Goal: Navigation & Orientation: Find specific page/section

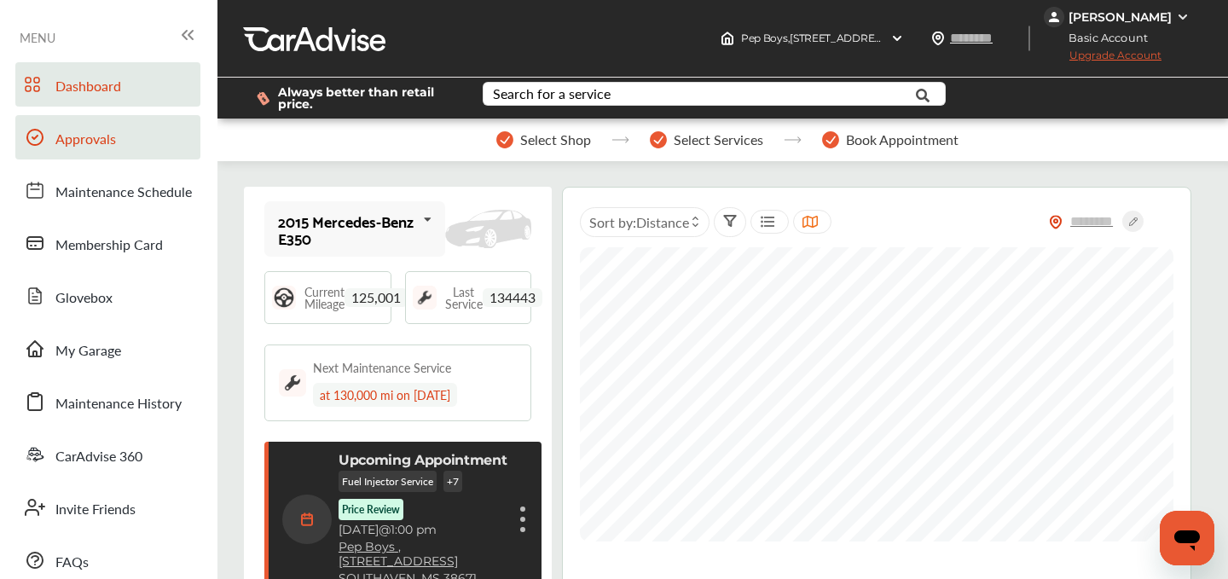
click at [78, 136] on span "Approvals" at bounding box center [85, 140] width 61 height 22
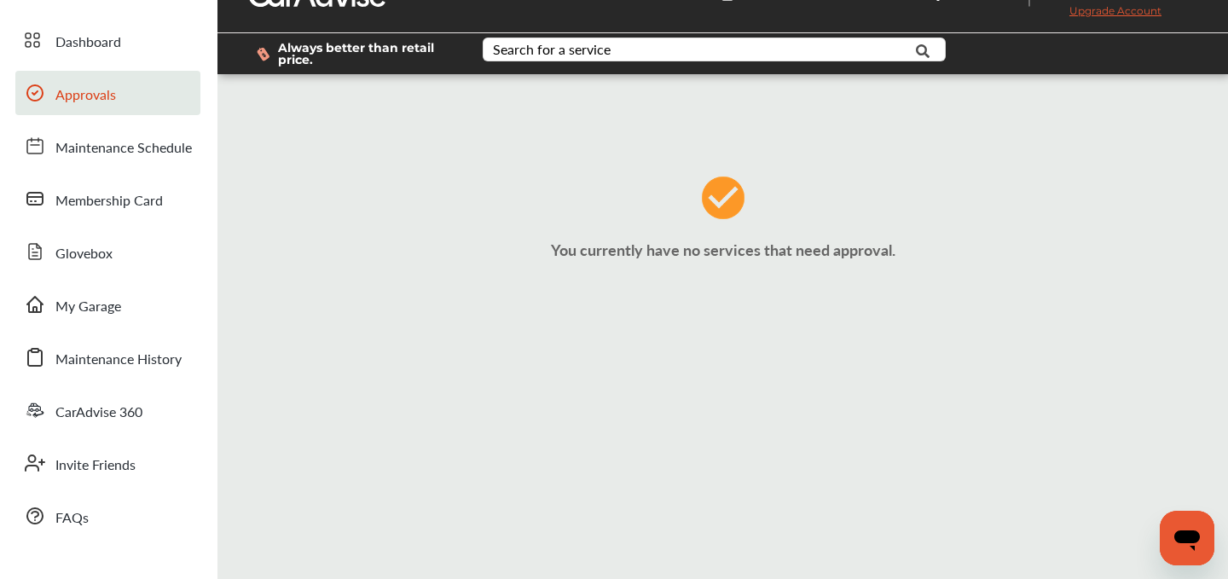
scroll to position [21, 0]
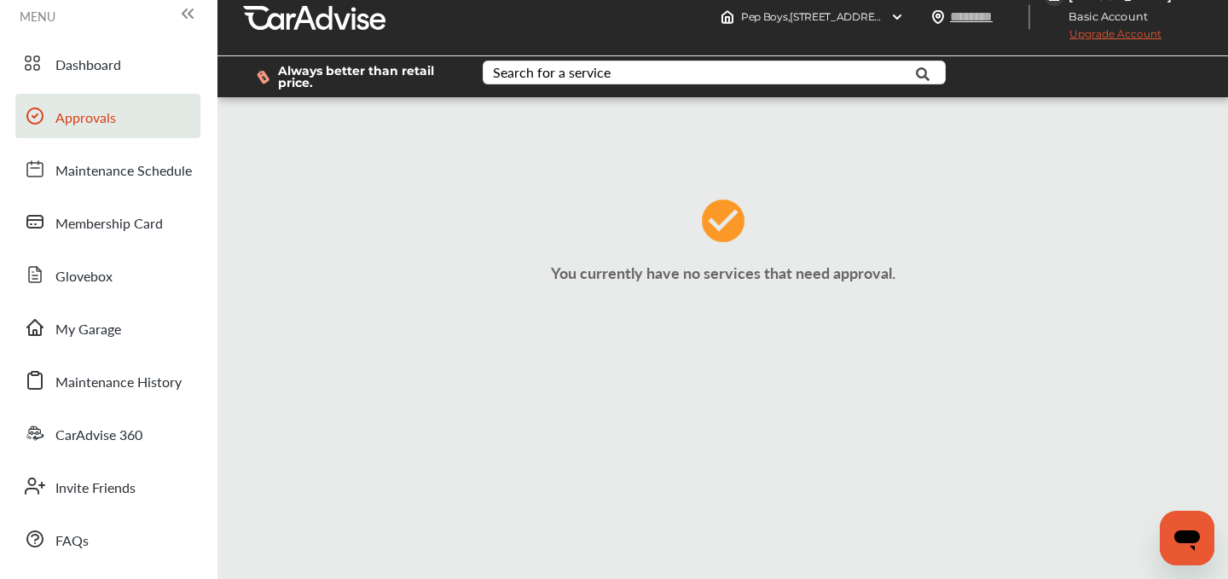
click at [54, 107] on link "Approvals" at bounding box center [107, 116] width 185 height 44
click at [78, 327] on span "My Garage" at bounding box center [88, 330] width 66 height 22
